Goal: Find specific page/section: Find specific page/section

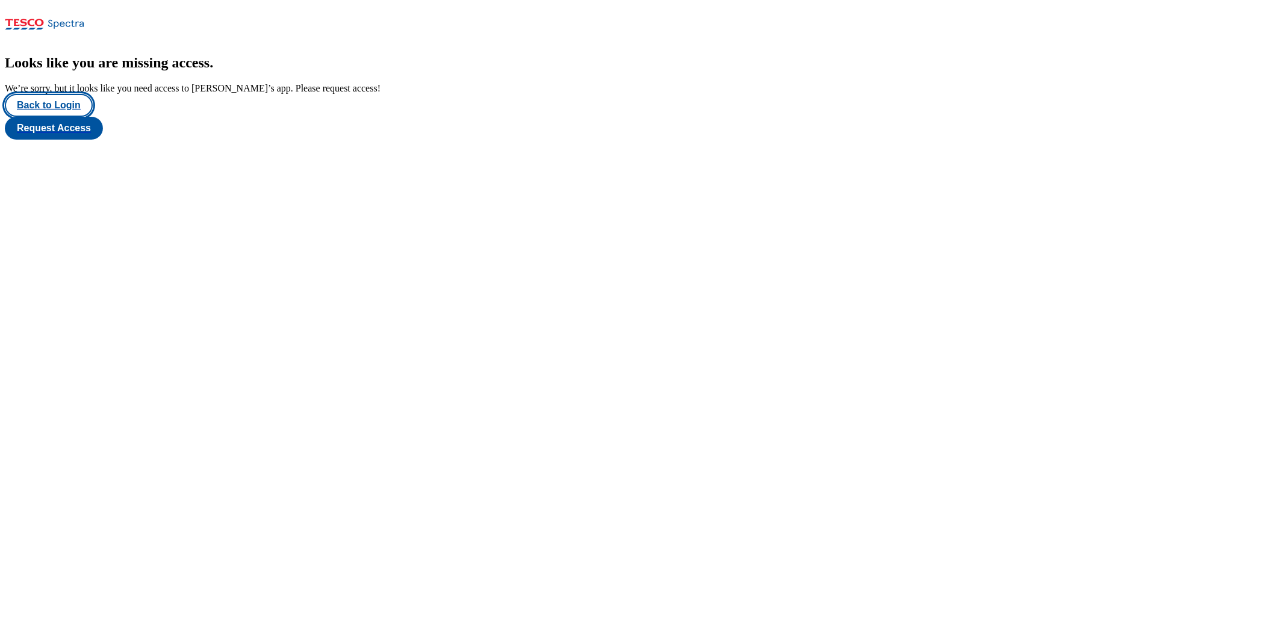
click at [64, 117] on button "Back to Login" at bounding box center [49, 105] width 88 height 23
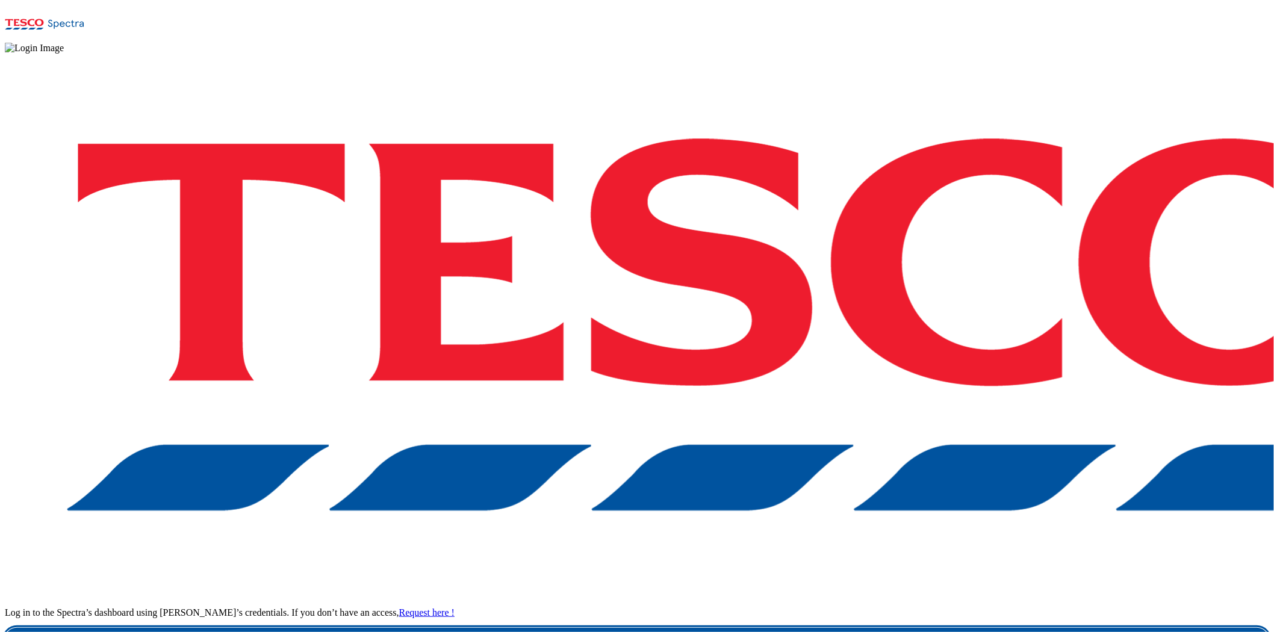
drag, startPoint x: 996, startPoint y: 390, endPoint x: 858, endPoint y: 287, distance: 172.0
click at [996, 609] on link "Login" at bounding box center [637, 640] width 1264 height 24
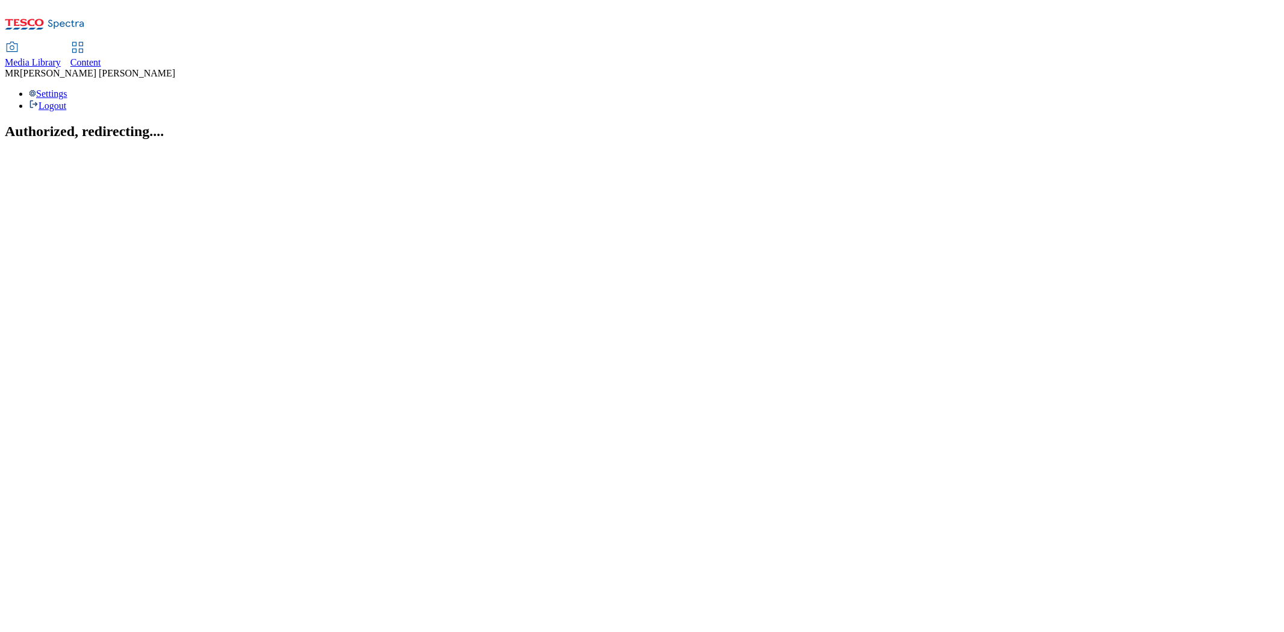
click at [101, 43] on link "Content" at bounding box center [85, 55] width 31 height 25
select select "ghs-uk"
